Goal: Navigation & Orientation: Find specific page/section

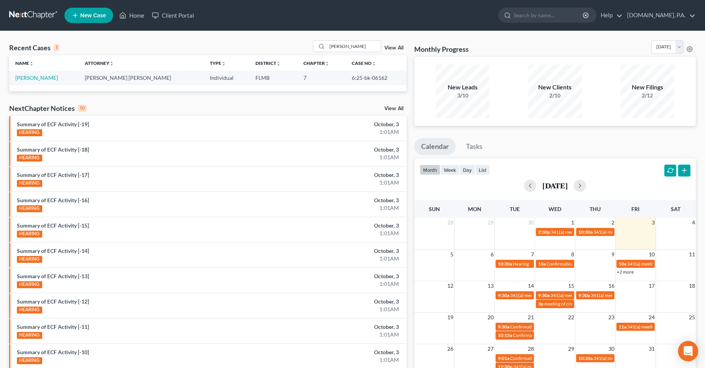
click at [685, 351] on icon "Open Intercom Messenger" at bounding box center [688, 351] width 9 height 10
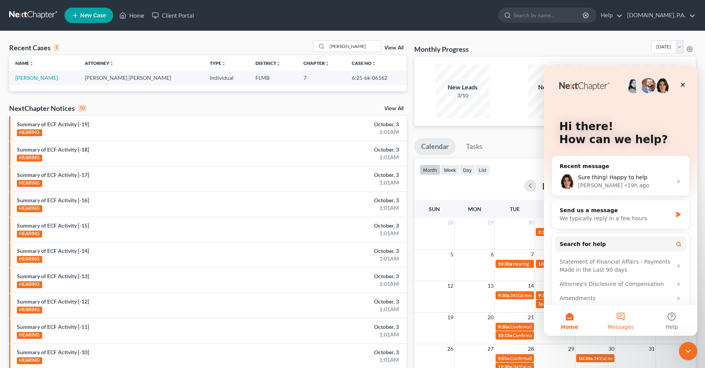
click at [617, 317] on button "Messages" at bounding box center [620, 320] width 51 height 31
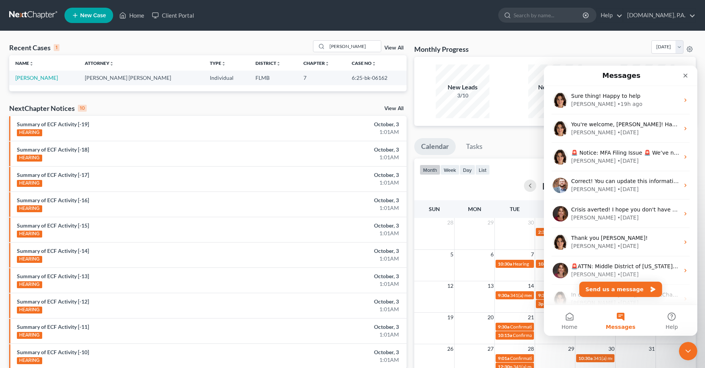
drag, startPoint x: 95, startPoint y: 42, endPoint x: 95, endPoint y: 46, distance: 4.2
click at [95, 46] on div "Recent Cases 1 [PERSON_NAME] View All" at bounding box center [207, 47] width 397 height 15
click at [686, 76] on icon "Close" at bounding box center [686, 76] width 4 height 4
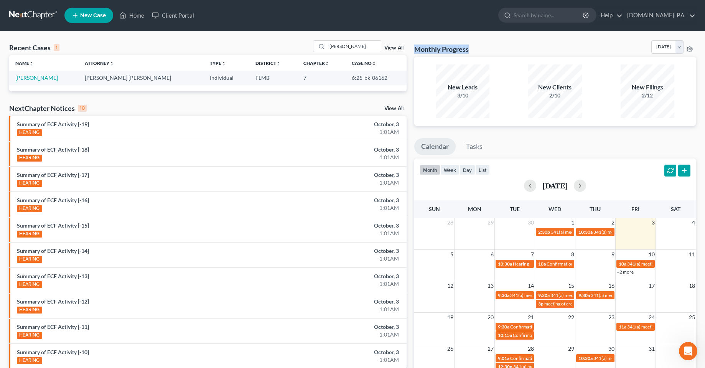
drag, startPoint x: 478, startPoint y: 51, endPoint x: 414, endPoint y: 46, distance: 64.6
click at [414, 46] on div "Monthly Progress Bankruptcy Bankruptcy [DATE] [DATE] [DATE] [DATE] [DATE] [DATE…" at bounding box center [555, 230] width 289 height 380
click at [503, 47] on div "Monthly Progress Bankruptcy Bankruptcy [DATE] [DATE] [DATE] [DATE] [DATE] [DATE…" at bounding box center [555, 48] width 282 height 16
drag, startPoint x: 322, startPoint y: 20, endPoint x: 246, endPoint y: 22, distance: 76.0
click at [318, 20] on ul "New Case Home Client Portal - No Result - See all results Or Press Enter... Hel…" at bounding box center [380, 15] width 632 height 20
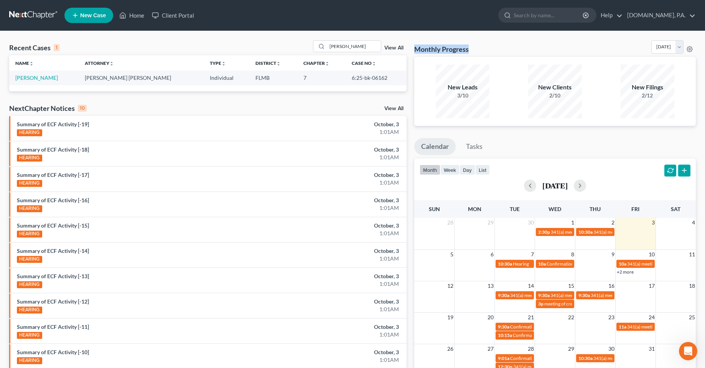
drag, startPoint x: 473, startPoint y: 51, endPoint x: 416, endPoint y: 49, distance: 56.8
click at [416, 49] on div "Monthly Progress Bankruptcy Bankruptcy [DATE] [DATE] [DATE] [DATE] [DATE] [DATE…" at bounding box center [555, 48] width 282 height 16
click at [492, 49] on div "Monthly Progress Bankruptcy Bankruptcy [DATE] [DATE] [DATE] [DATE] [DATE] [DATE…" at bounding box center [555, 48] width 282 height 16
click at [457, 49] on h3 "Monthly Progress" at bounding box center [441, 49] width 54 height 9
click at [482, 51] on div "Monthly Progress Bankruptcy Bankruptcy [DATE] [DATE] [DATE] [DATE] [DATE] [DATE…" at bounding box center [555, 48] width 282 height 16
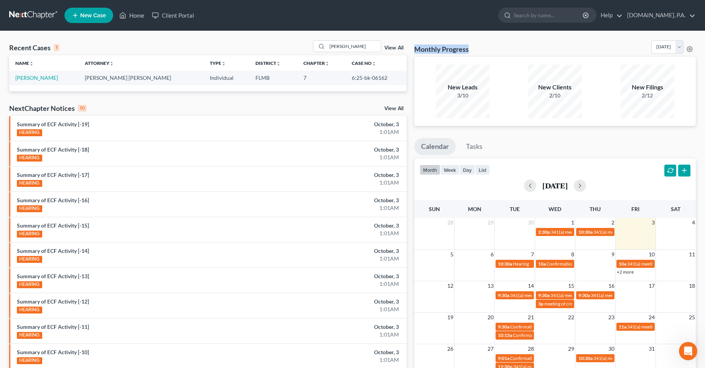
drag, startPoint x: 476, startPoint y: 46, endPoint x: 412, endPoint y: 48, distance: 63.7
click at [412, 48] on div "Monthly Progress Bankruptcy Bankruptcy [DATE] [DATE] [DATE] [DATE] [DATE] [DATE…" at bounding box center [555, 230] width 289 height 380
click at [481, 49] on div "Monthly Progress Bankruptcy Bankruptcy [DATE] [DATE] [DATE] [DATE] [DATE] [DATE…" at bounding box center [555, 48] width 282 height 16
click at [457, 51] on h3 "Monthly Progress" at bounding box center [441, 49] width 54 height 9
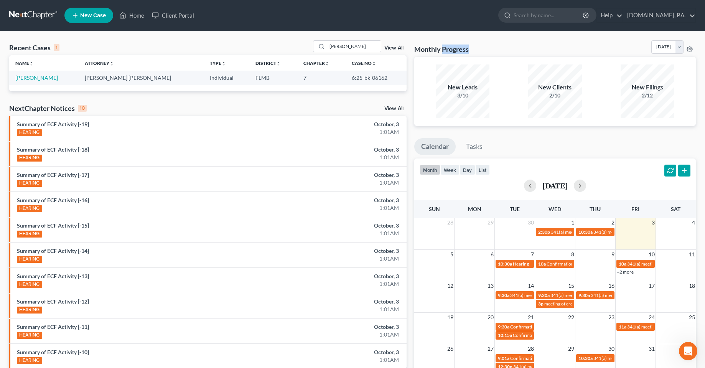
click at [488, 47] on div "Monthly Progress Bankruptcy Bankruptcy [DATE] [DATE] [DATE] [DATE] [DATE] [DATE…" at bounding box center [555, 48] width 282 height 16
drag, startPoint x: 480, startPoint y: 47, endPoint x: 415, endPoint y: 48, distance: 65.2
click at [415, 48] on div "Monthly Progress Bankruptcy Bankruptcy [DATE] [DATE] [DATE] [DATE] [DATE] [DATE…" at bounding box center [555, 48] width 282 height 16
click at [469, 48] on h3 "Monthly Progress" at bounding box center [441, 49] width 54 height 9
click at [446, 49] on h3 "Monthly Progress" at bounding box center [441, 49] width 54 height 9
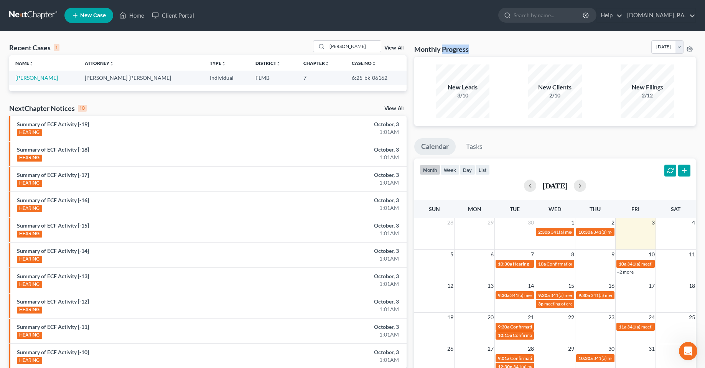
click at [446, 49] on h3 "Monthly Progress" at bounding box center [441, 49] width 54 height 9
click at [488, 51] on div "Monthly Progress Bankruptcy Bankruptcy [DATE] [DATE] [DATE] [DATE] [DATE] [DATE…" at bounding box center [555, 48] width 282 height 16
click at [470, 51] on div "Monthly Progress Bankruptcy Bankruptcy [DATE] [DATE] [DATE] [DATE] [DATE] [DATE…" at bounding box center [555, 48] width 282 height 16
click at [450, 51] on h3 "Monthly Progress" at bounding box center [441, 49] width 54 height 9
click at [425, 50] on h3 "Monthly Progress" at bounding box center [441, 49] width 54 height 9
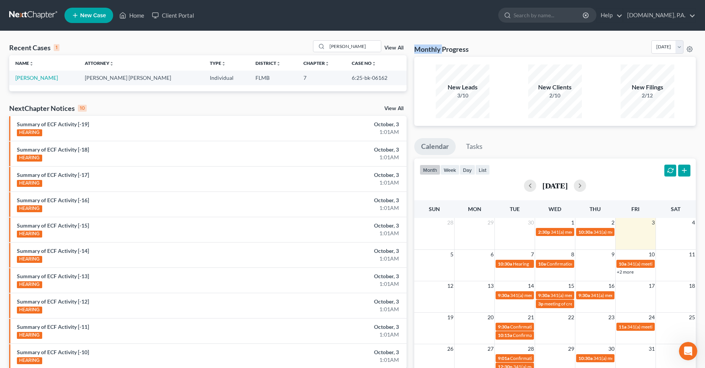
click at [425, 50] on h3 "Monthly Progress" at bounding box center [441, 49] width 54 height 9
click at [481, 50] on div "Monthly Progress Bankruptcy Bankruptcy [DATE] [DATE] [DATE] [DATE] [DATE] [DATE…" at bounding box center [555, 48] width 282 height 16
click at [443, 49] on h3 "Monthly Progress" at bounding box center [441, 49] width 54 height 9
click at [459, 48] on h3 "Monthly Progress" at bounding box center [441, 49] width 54 height 9
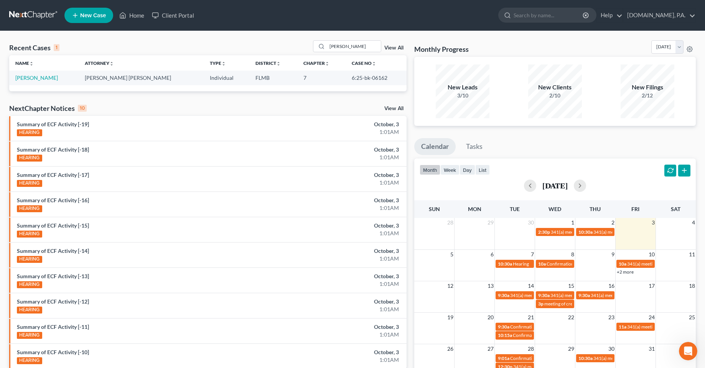
click at [469, 48] on h3 "Monthly Progress" at bounding box center [441, 49] width 54 height 9
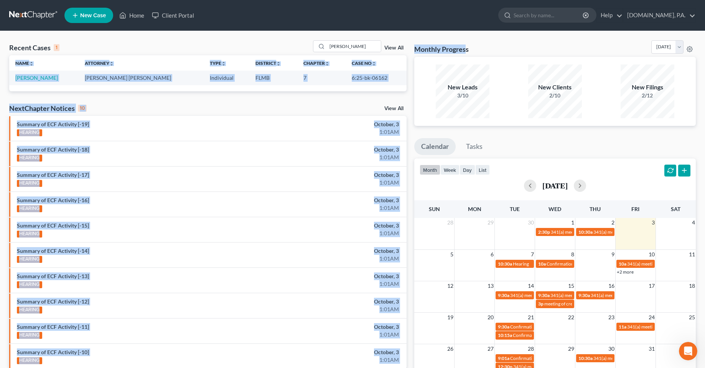
drag, startPoint x: 451, startPoint y: 50, endPoint x: 405, endPoint y: 50, distance: 46.0
click at [405, 50] on div "Recent Cases 1 [PERSON_NAME] View All Name unfold_more expand_more expand_less …" at bounding box center [352, 230] width 694 height 380
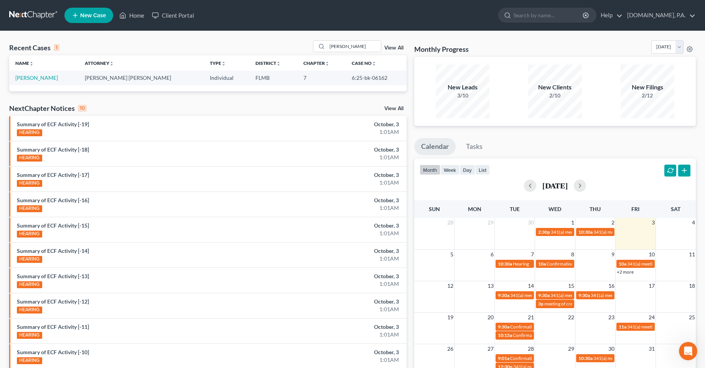
click at [484, 49] on div "Monthly Progress Bankruptcy Bankruptcy [DATE] [DATE] [DATE] [DATE] [DATE] [DATE…" at bounding box center [555, 48] width 282 height 16
drag, startPoint x: 472, startPoint y: 49, endPoint x: 413, endPoint y: 49, distance: 58.3
click at [413, 49] on div "Monthly Progress Bankruptcy Bankruptcy [DATE] [DATE] [DATE] [DATE] [DATE] [DATE…" at bounding box center [555, 230] width 289 height 380
click at [485, 46] on div "Monthly Progress Bankruptcy Bankruptcy [DATE] [DATE] [DATE] [DATE] [DATE] [DATE…" at bounding box center [555, 48] width 282 height 16
click at [463, 50] on h3 "Monthly Progress" at bounding box center [441, 49] width 54 height 9
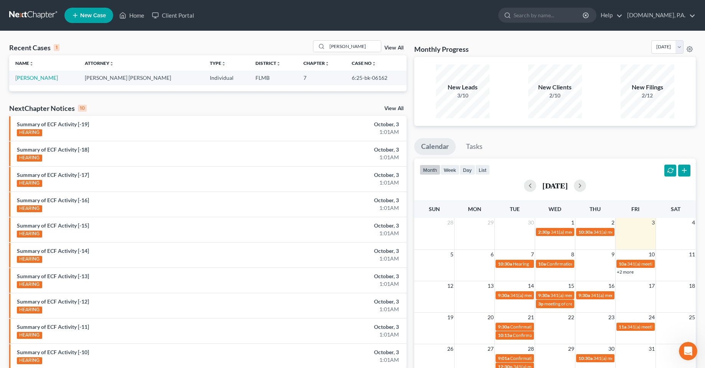
click at [462, 50] on h3 "Monthly Progress" at bounding box center [441, 49] width 54 height 9
click at [499, 44] on div "Monthly Progress Bankruptcy Bankruptcy [DATE] [DATE] [DATE] [DATE] [DATE] [DATE…" at bounding box center [555, 48] width 282 height 16
click at [453, 51] on h3 "Monthly Progress" at bounding box center [441, 49] width 54 height 9
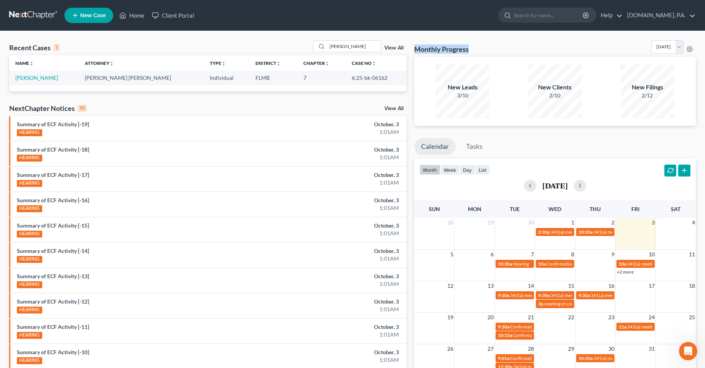
click at [453, 51] on h3 "Monthly Progress" at bounding box center [441, 49] width 54 height 9
click at [489, 51] on div "Monthly Progress Bankruptcy Bankruptcy [DATE] [DATE] [DATE] [DATE] [DATE] [DATE…" at bounding box center [555, 48] width 282 height 16
drag, startPoint x: 473, startPoint y: 48, endPoint x: 415, endPoint y: 48, distance: 58.7
click at [415, 48] on div "Monthly Progress Bankruptcy Bankruptcy [DATE] [DATE] [DATE] [DATE] [DATE] [DATE…" at bounding box center [555, 48] width 282 height 16
click at [474, 49] on div "Monthly Progress Bankruptcy Bankruptcy [DATE] [DATE] [DATE] [DATE] [DATE] [DATE…" at bounding box center [555, 48] width 282 height 16
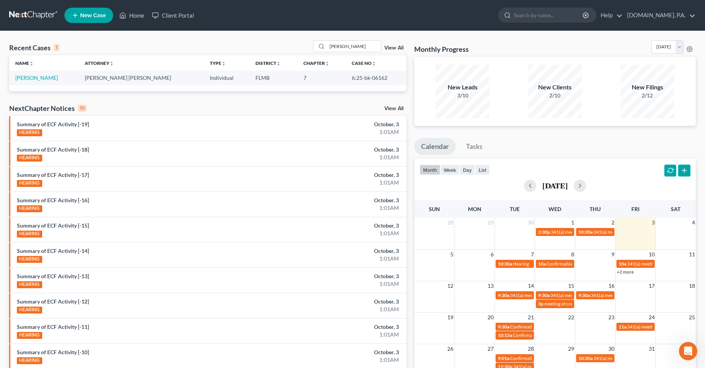
click at [404, 31] on div at bounding box center [352, 31] width 215 height 0
click at [584, 150] on ul "Calendar Tasks" at bounding box center [555, 148] width 282 height 20
